Goal: Task Accomplishment & Management: Complete application form

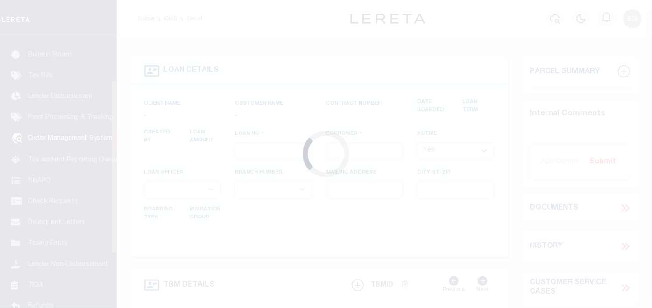
scroll to position [69, 0]
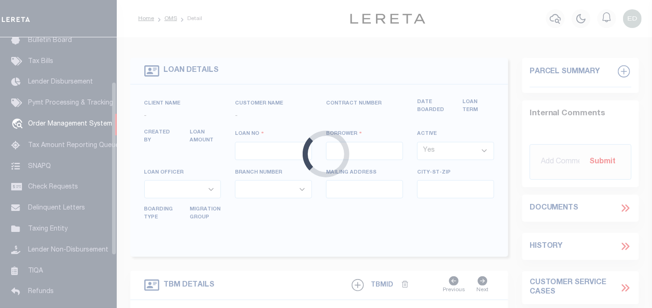
type input "[PERSON_NAME]-T0006"
type input "[PERSON_NAME]"
select select
type input "[STREET_ADDRESS]"
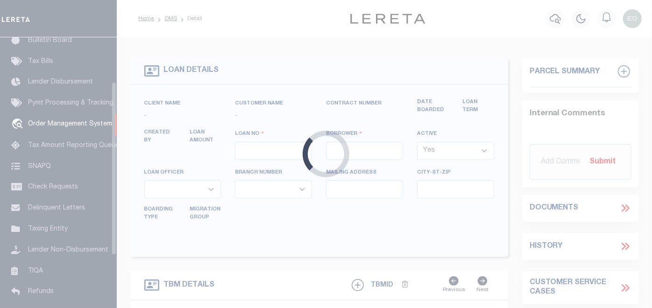
type input "INDEPENDENCE LA 70443-2708"
type input "[DATE]"
select select "10"
select select "Escrow"
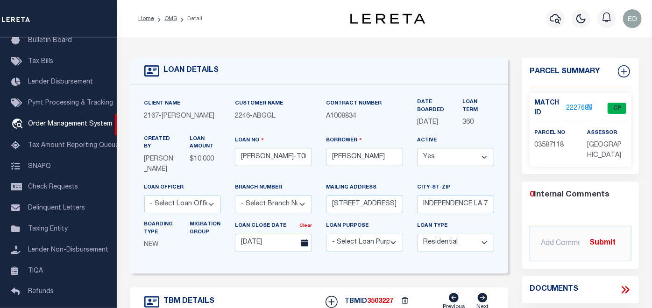
type input "[STREET_ADDRESS]"
select select
type input "INDEPENDENCE LA 70443-2708"
type input "LA"
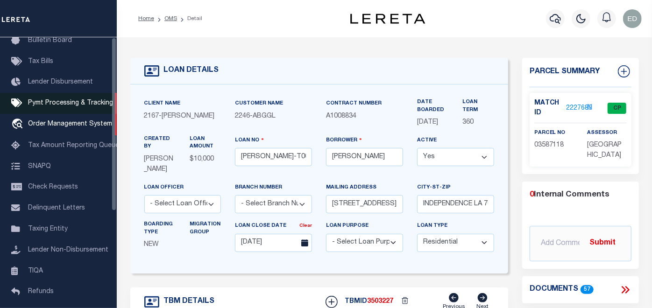
scroll to position [0, 0]
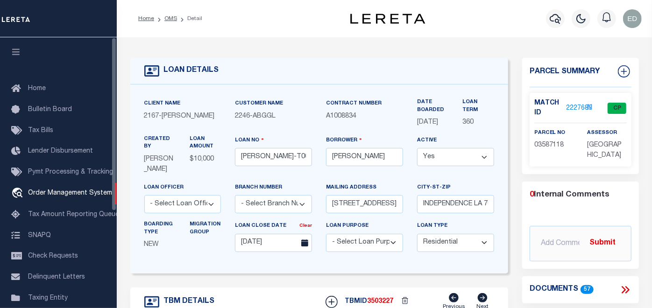
drag, startPoint x: 17, startPoint y: 56, endPoint x: 148, endPoint y: 101, distance: 138.9
click at [16, 55] on icon "button" at bounding box center [16, 52] width 11 height 8
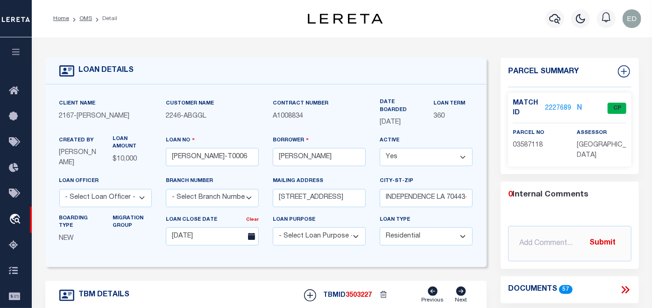
click at [622, 285] on icon at bounding box center [625, 290] width 12 height 12
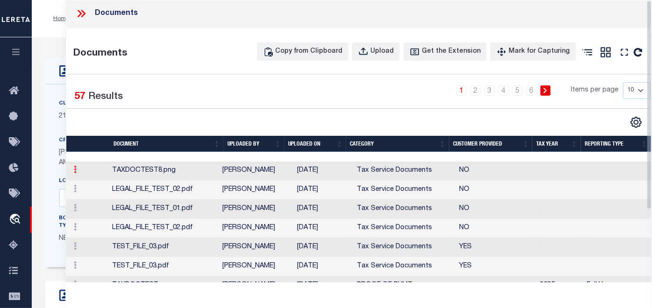
click at [74, 173] on icon at bounding box center [75, 169] width 3 height 7
click at [96, 192] on link "Edit Note" at bounding box center [96, 184] width 52 height 15
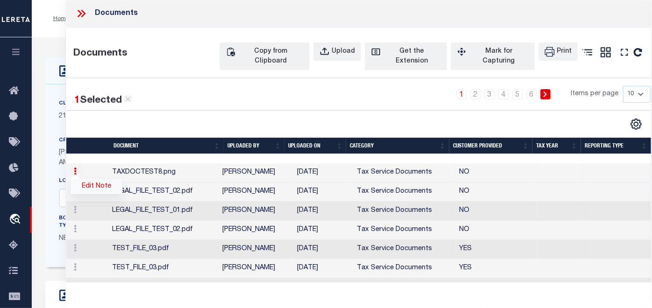
click at [94, 194] on link "Edit Note" at bounding box center [96, 186] width 52 height 15
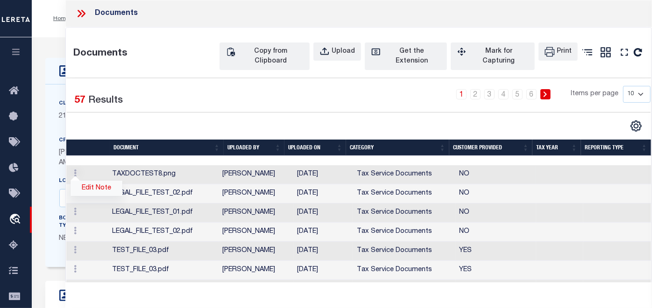
click at [91, 196] on link "Edit Note" at bounding box center [96, 188] width 52 height 15
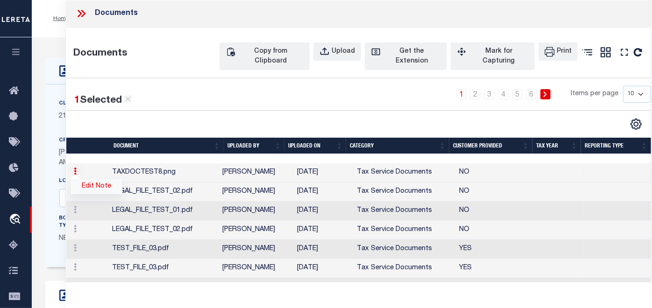
click at [95, 194] on link "Edit Note" at bounding box center [96, 186] width 52 height 15
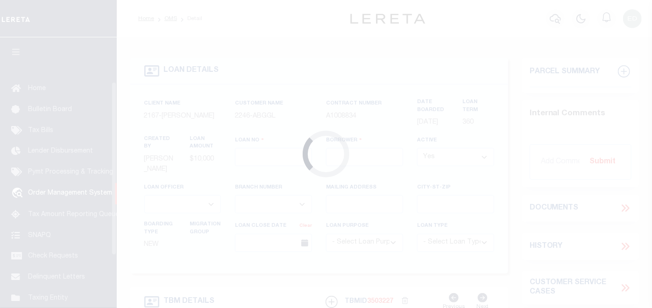
scroll to position [69, 0]
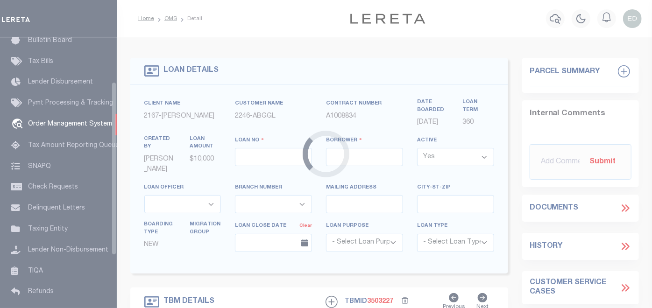
type input "[PERSON_NAME]-T0006"
type input "[PERSON_NAME]"
select select
type input "[STREET_ADDRESS]"
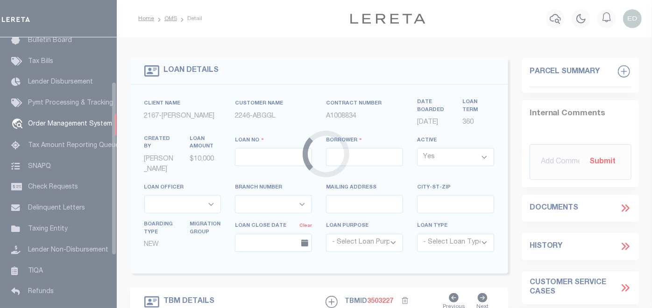
type input "INDEPENDENCE LA 70443-2708"
type input "[DATE]"
select select "10"
select select "Escrow"
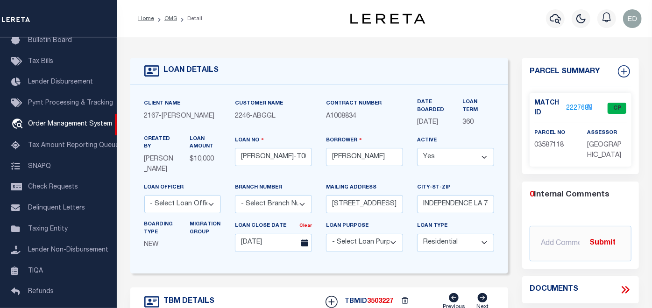
type input "[STREET_ADDRESS]"
select select
type input "INDEPENDENCE LA 70443-2708"
type input "LA"
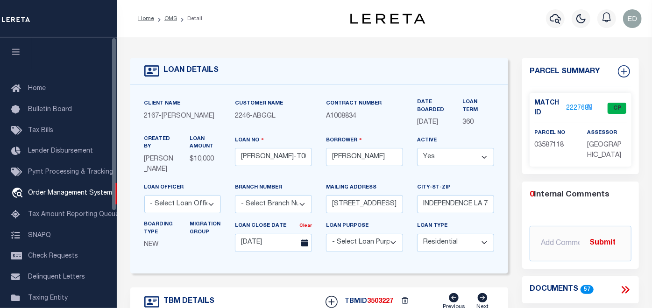
drag, startPoint x: 19, startPoint y: 52, endPoint x: 252, endPoint y: 100, distance: 238.2
click at [19, 52] on icon "button" at bounding box center [16, 52] width 11 height 8
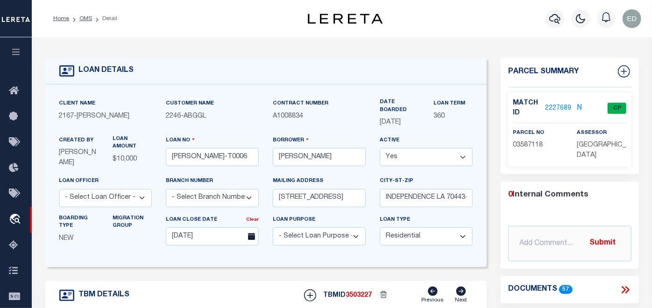
click at [625, 287] on icon at bounding box center [626, 289] width 4 height 7
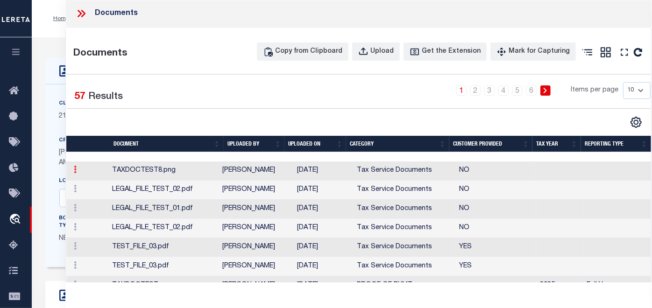
click at [74, 173] on icon at bounding box center [75, 169] width 3 height 7
click at [94, 192] on link "Edit Note" at bounding box center [96, 184] width 52 height 15
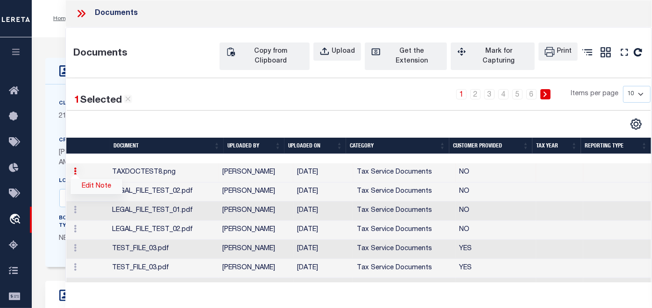
click at [98, 194] on link "Edit Note" at bounding box center [96, 186] width 52 height 15
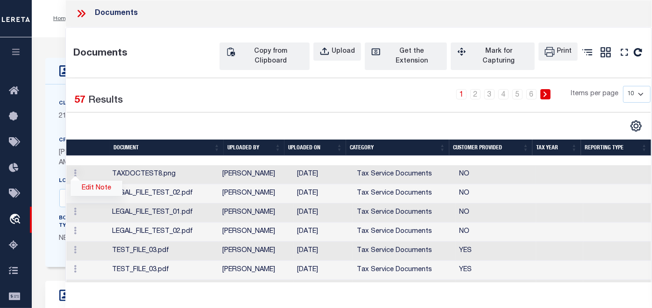
click at [96, 196] on link "Edit Note" at bounding box center [96, 188] width 52 height 15
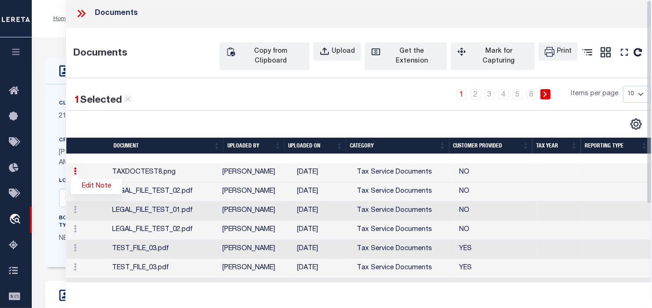
click at [80, 14] on icon at bounding box center [79, 13] width 4 height 7
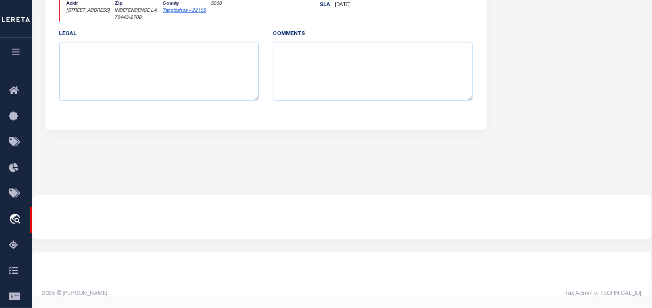
scroll to position [113, 0]
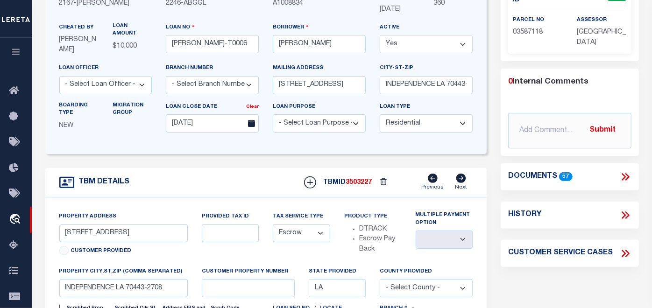
click at [625, 176] on icon at bounding box center [625, 177] width 12 height 12
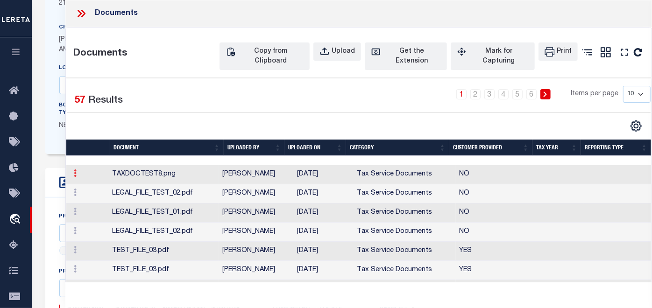
click at [70, 178] on link at bounding box center [75, 174] width 10 height 7
click at [74, 177] on icon at bounding box center [75, 172] width 3 height 7
click at [75, 177] on icon at bounding box center [75, 172] width 3 height 7
click at [91, 196] on link "Edit Note" at bounding box center [96, 188] width 52 height 15
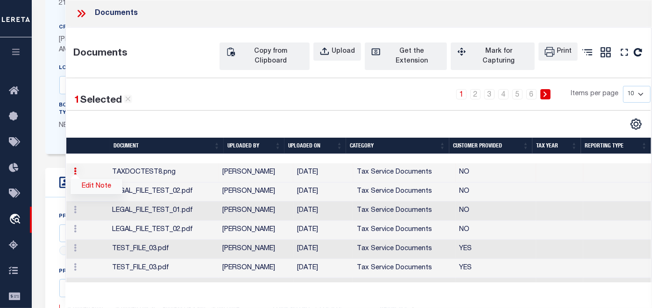
click at [92, 194] on link "Edit Note" at bounding box center [96, 186] width 52 height 15
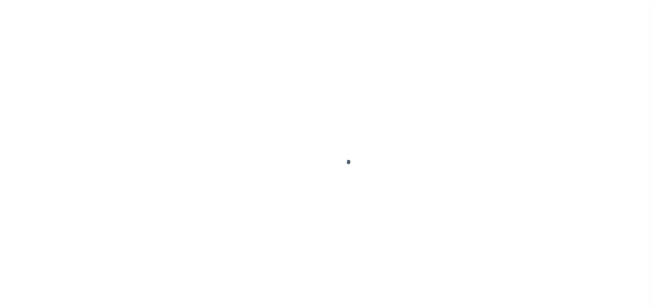
scroll to position [402, 0]
type input "[PERSON_NAME]-T0006"
type input "[PERSON_NAME]"
select select
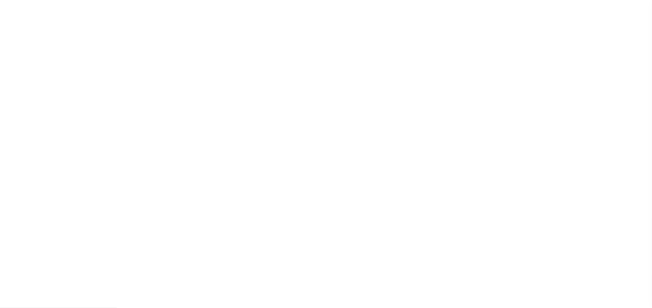
type input "[STREET_ADDRESS]"
type input "INDEPENDENCE LA 70443-2708"
type input "[DATE]"
select select "10"
select select "Escrow"
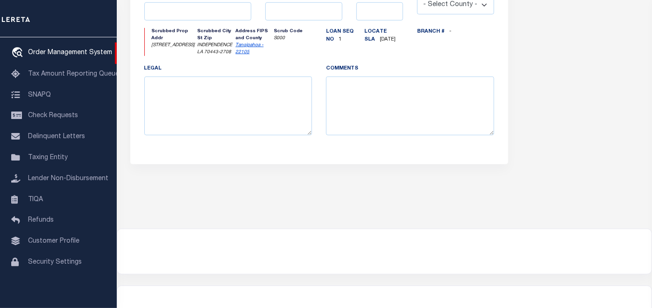
type input "136 E RAILROAD AVE"
select select
type input "INDEPENDENCE LA 70443-2708"
type input "LA"
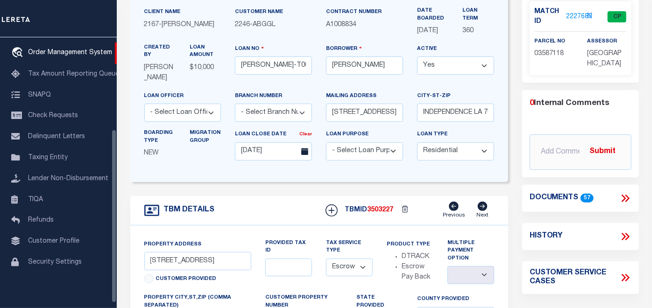
scroll to position [0, 0]
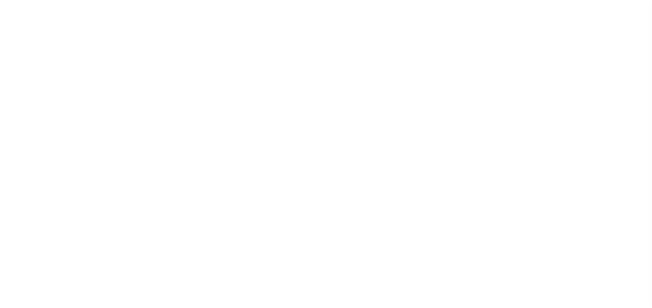
select select "10"
select select "Escrow"
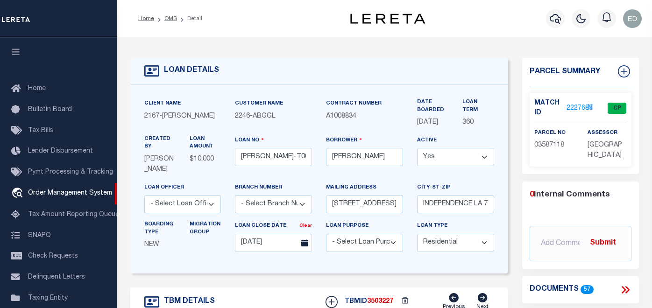
type input "[STREET_ADDRESS]"
select select
type input "INDEPENDENCE LA 70443-2708"
type input "LA"
click at [16, 50] on icon "button" at bounding box center [16, 52] width 11 height 8
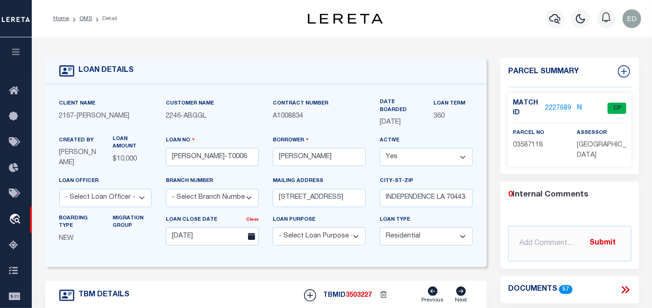
click at [626, 287] on icon at bounding box center [626, 289] width 4 height 7
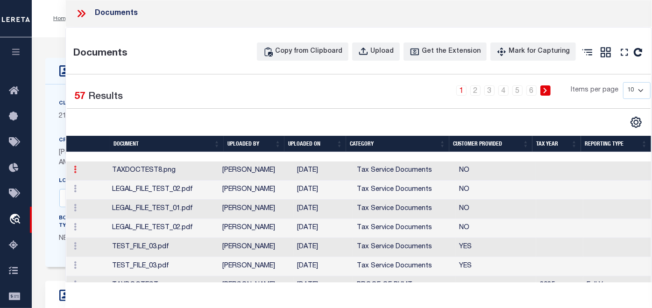
click at [76, 173] on icon at bounding box center [75, 169] width 3 height 7
click at [98, 192] on link "Edit Note" at bounding box center [96, 184] width 52 height 15
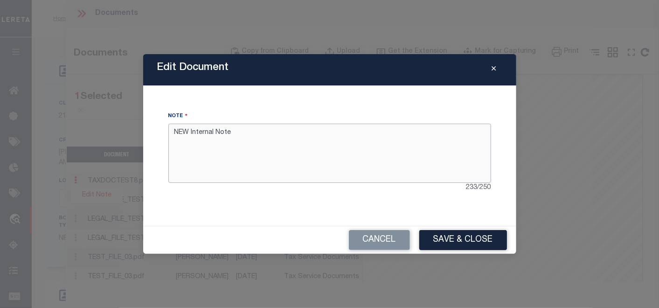
click at [250, 133] on textarea "NEW Internal Note" at bounding box center [329, 153] width 323 height 59
type textarea "NEW Internal Note TEST EP"
click at [294, 130] on textarea "NEW Internal Note TEST EP" at bounding box center [329, 153] width 323 height 59
click at [456, 239] on button "Save & Close" at bounding box center [464, 240] width 88 height 20
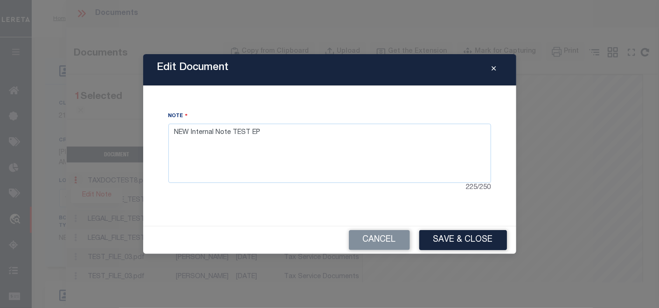
click at [489, 69] on button "Close" at bounding box center [494, 69] width 16 height 11
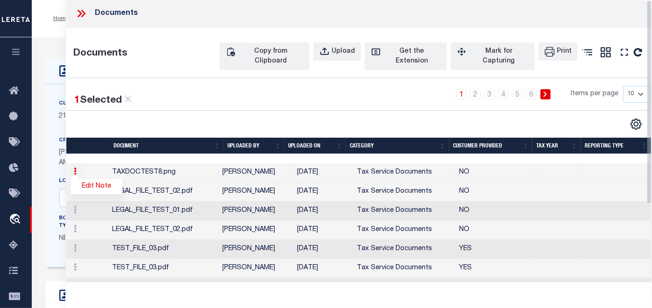
click at [77, 14] on icon at bounding box center [81, 13] width 12 height 12
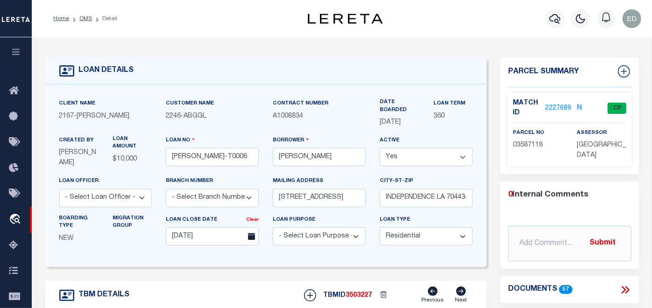
click at [625, 287] on icon at bounding box center [626, 289] width 4 height 7
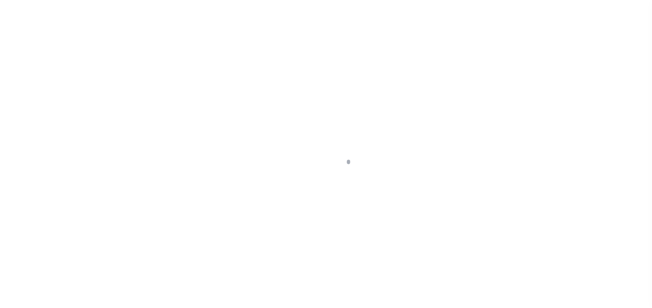
type input "[PERSON_NAME]-T0006"
type input "[PERSON_NAME]"
select select
type input "[STREET_ADDRESS]"
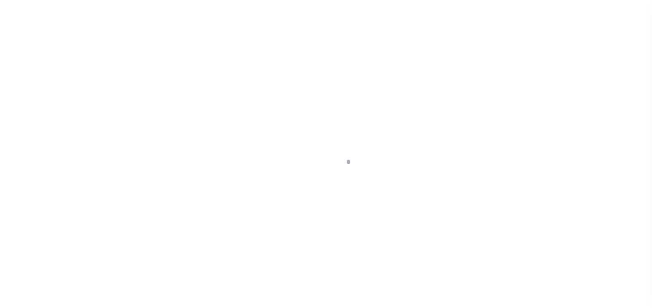
type input "INDEPENDENCE LA 70443-2708"
type input "[DATE]"
select select "10"
select select "Escrow"
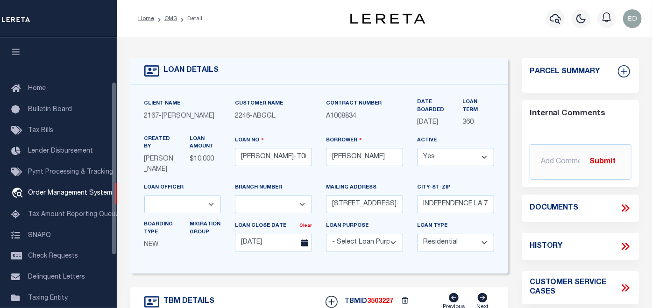
scroll to position [69, 0]
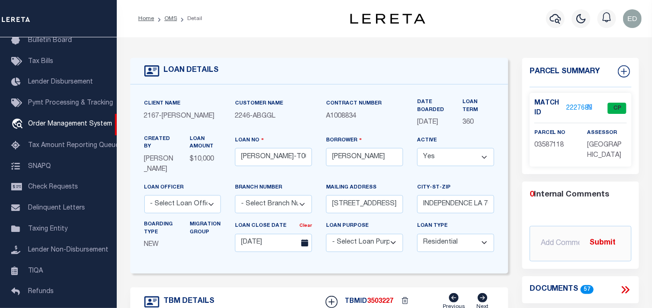
type input "[STREET_ADDRESS]"
select select
type input "INDEPENDENCE LA 70443-2708"
type input "LA"
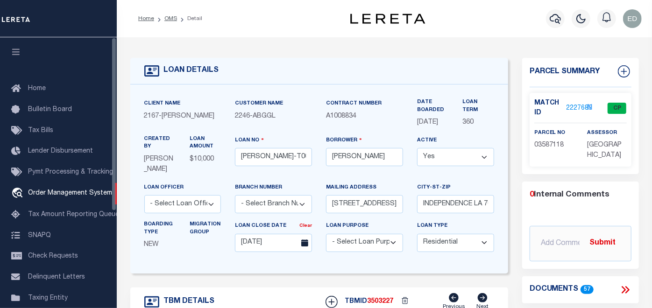
drag, startPoint x: 18, startPoint y: 53, endPoint x: 414, endPoint y: 171, distance: 413.5
click at [18, 53] on icon "button" at bounding box center [16, 52] width 11 height 8
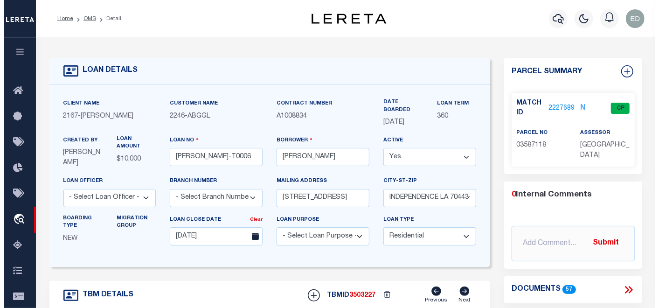
scroll to position [104, 0]
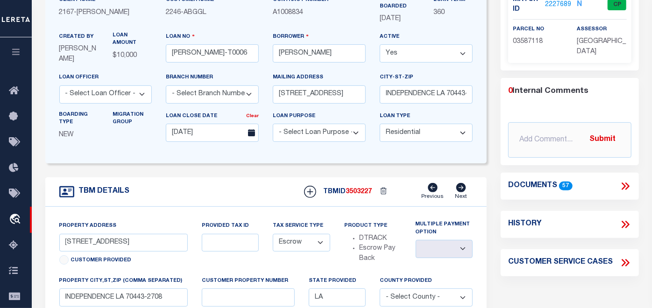
click at [623, 187] on icon at bounding box center [623, 185] width 4 height 7
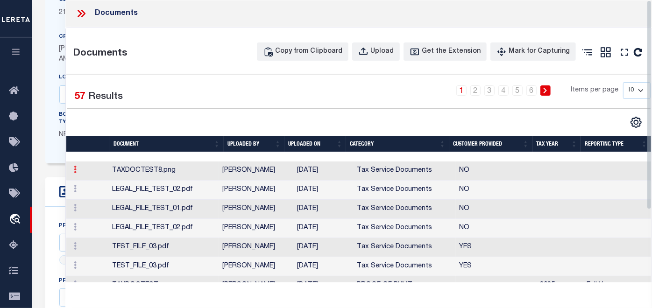
click at [75, 173] on icon at bounding box center [75, 169] width 3 height 7
click at [97, 192] on link "Edit Note" at bounding box center [96, 184] width 52 height 15
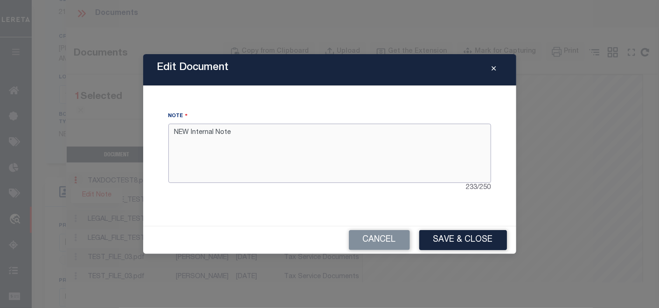
click at [299, 136] on textarea "NEW Internal Note" at bounding box center [329, 153] width 323 height 59
type textarea "NEW Internal Note TEST EP"
click at [445, 238] on button "Save & Close" at bounding box center [464, 240] width 88 height 20
